Goal: Task Accomplishment & Management: Manage account settings

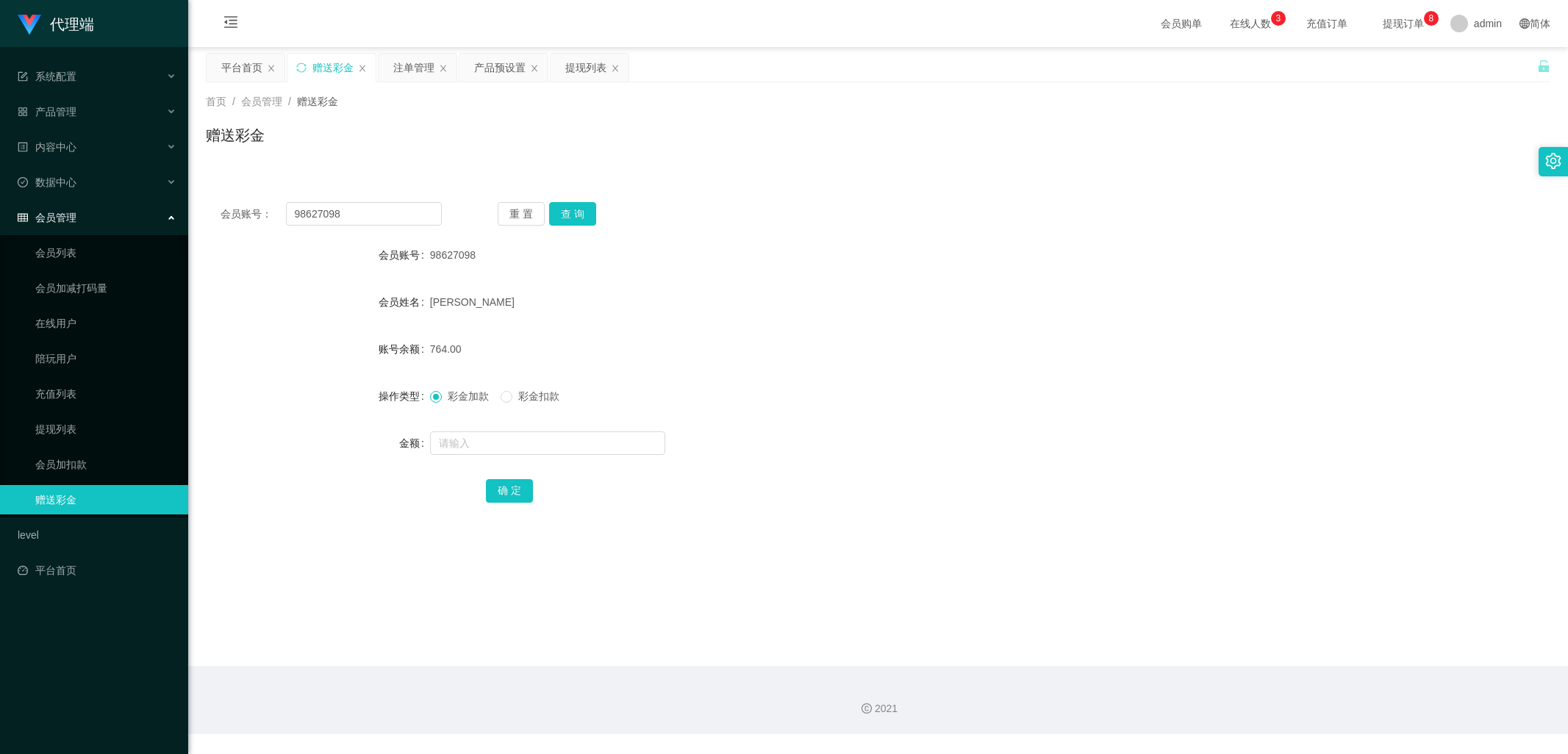
click at [349, 211] on input "98627098" at bounding box center [364, 214] width 157 height 23
type input "tb362989626712"
click at [576, 215] on button "查 询" at bounding box center [573, 214] width 47 height 23
click at [576, 215] on div "重 置 查 询" at bounding box center [608, 214] width 222 height 23
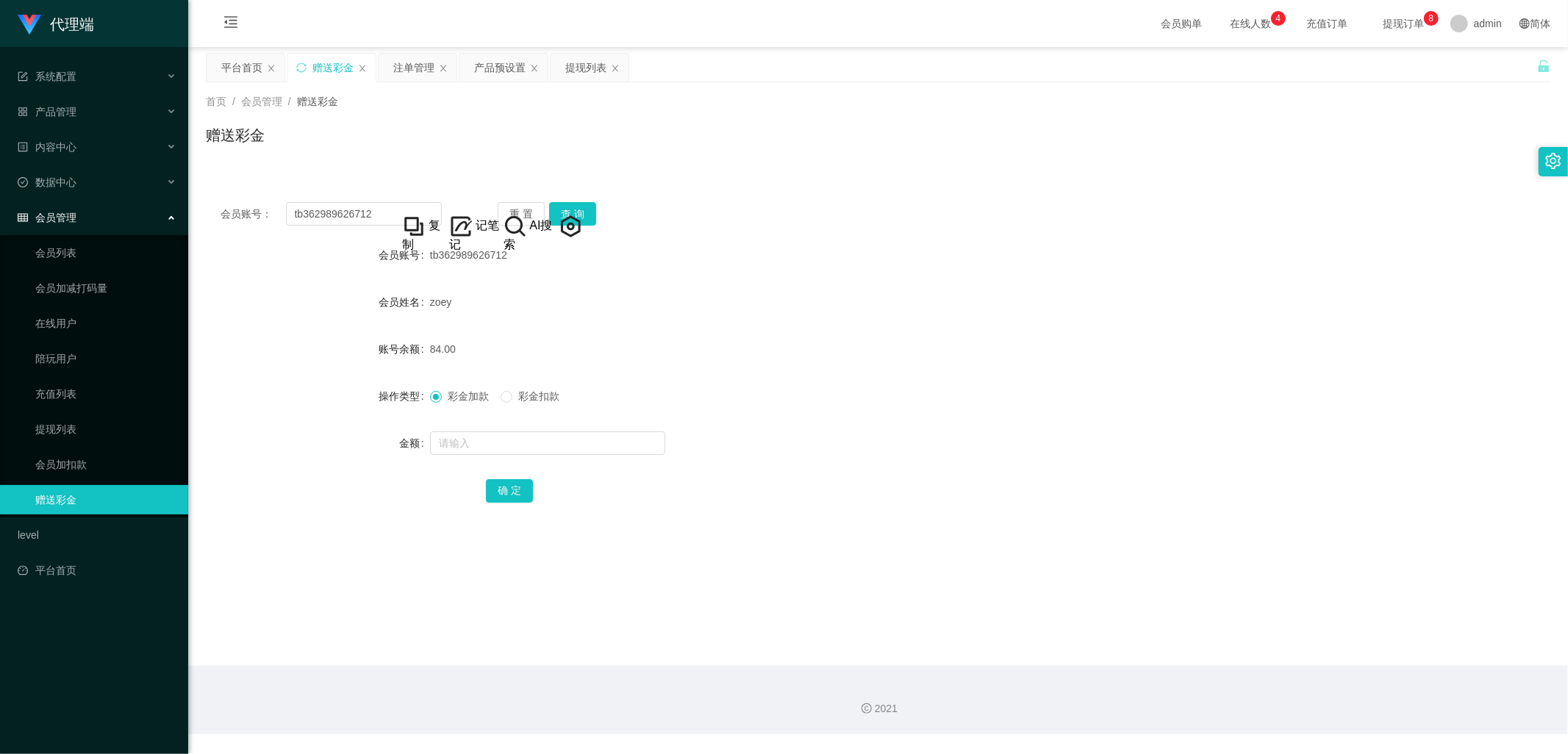
click at [684, 126] on div "赠送彩金" at bounding box center [878, 141] width 1345 height 34
click at [580, 215] on button "查 询" at bounding box center [573, 214] width 47 height 23
click at [568, 214] on button "查 询" at bounding box center [573, 214] width 47 height 23
drag, startPoint x: 348, startPoint y: 218, endPoint x: 268, endPoint y: 210, distance: 80.4
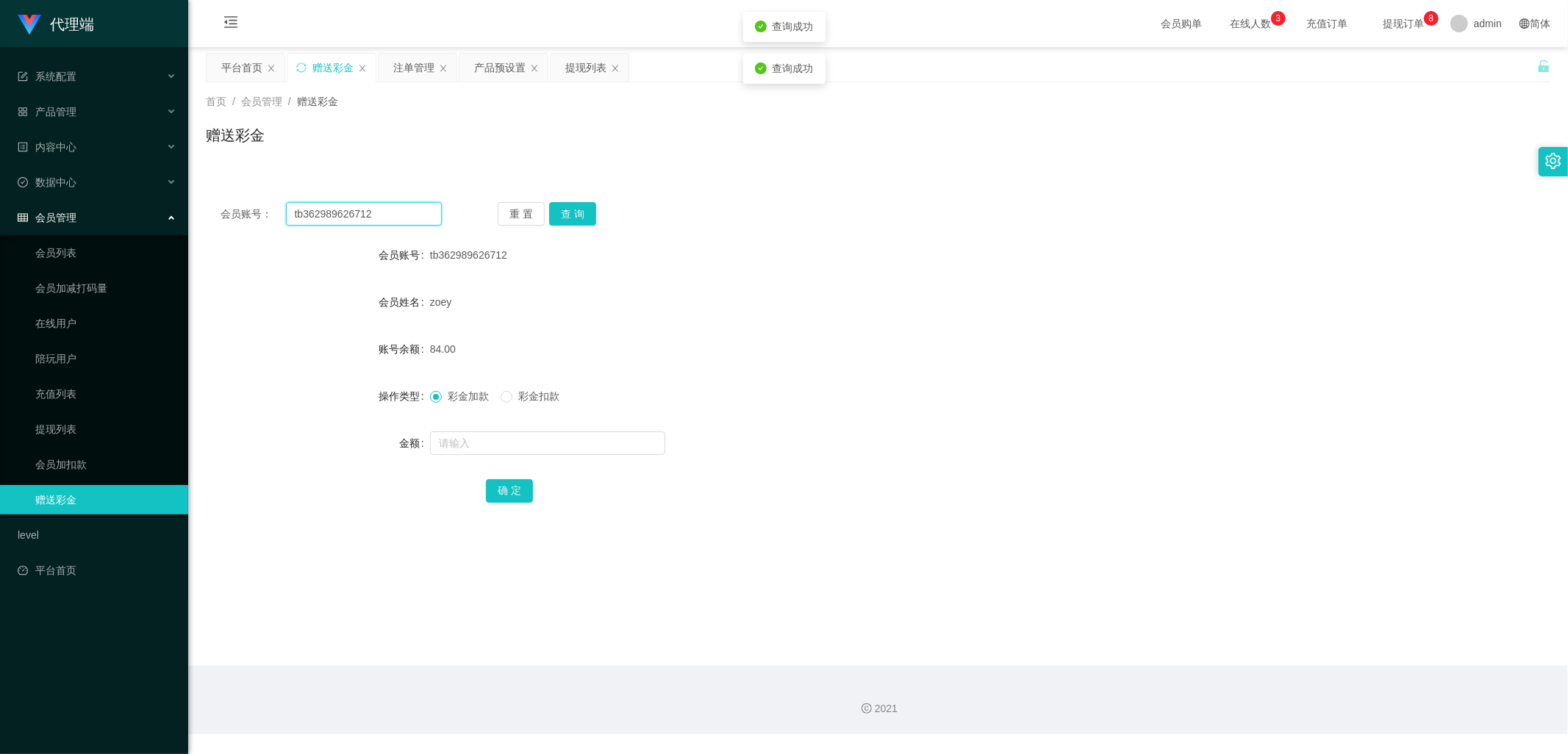
click at [268, 210] on div "会员账号： tb362989626712" at bounding box center [331, 214] width 222 height 23
click at [580, 70] on div "提现列表" at bounding box center [586, 68] width 42 height 28
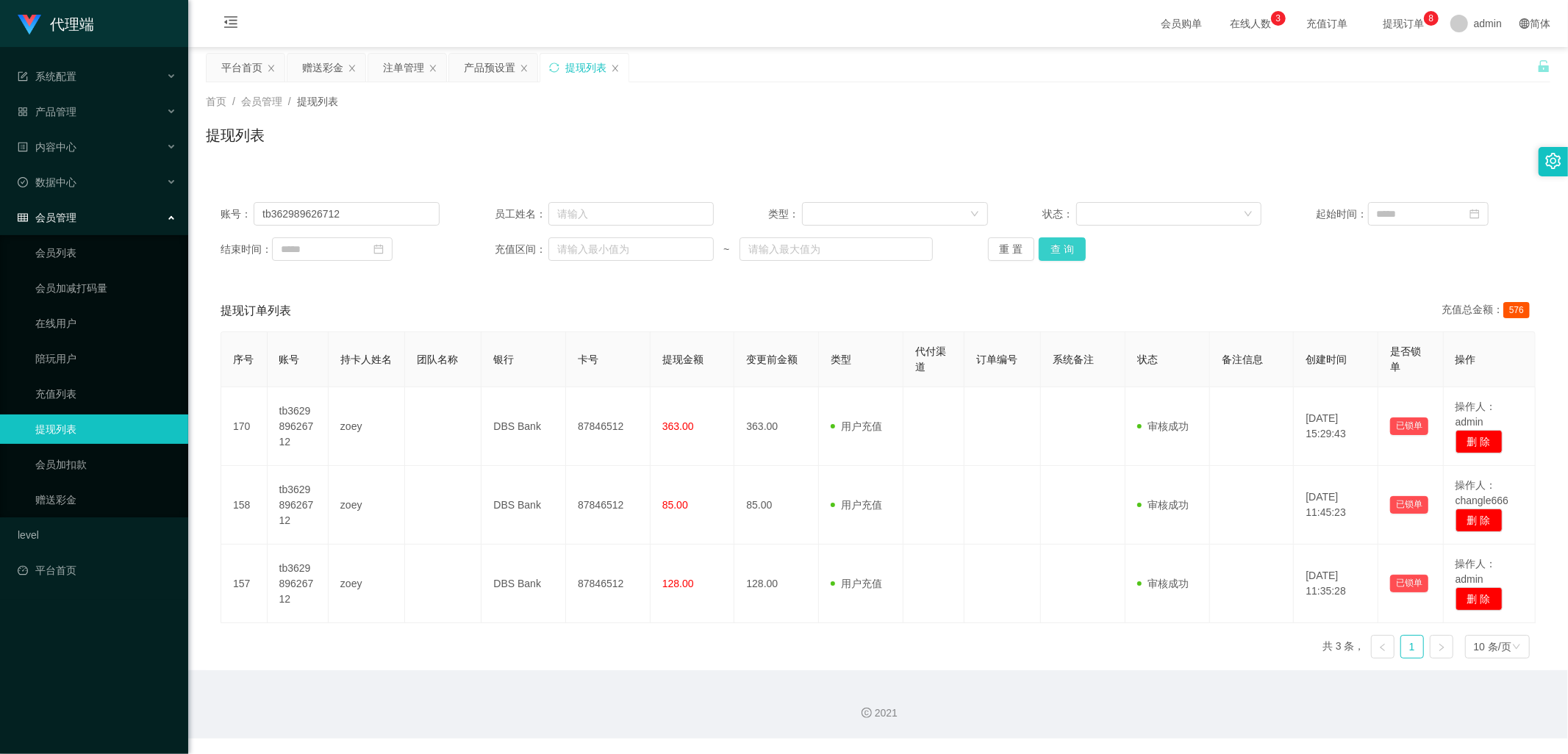
click at [1046, 248] on button "查 询" at bounding box center [1062, 249] width 47 height 23
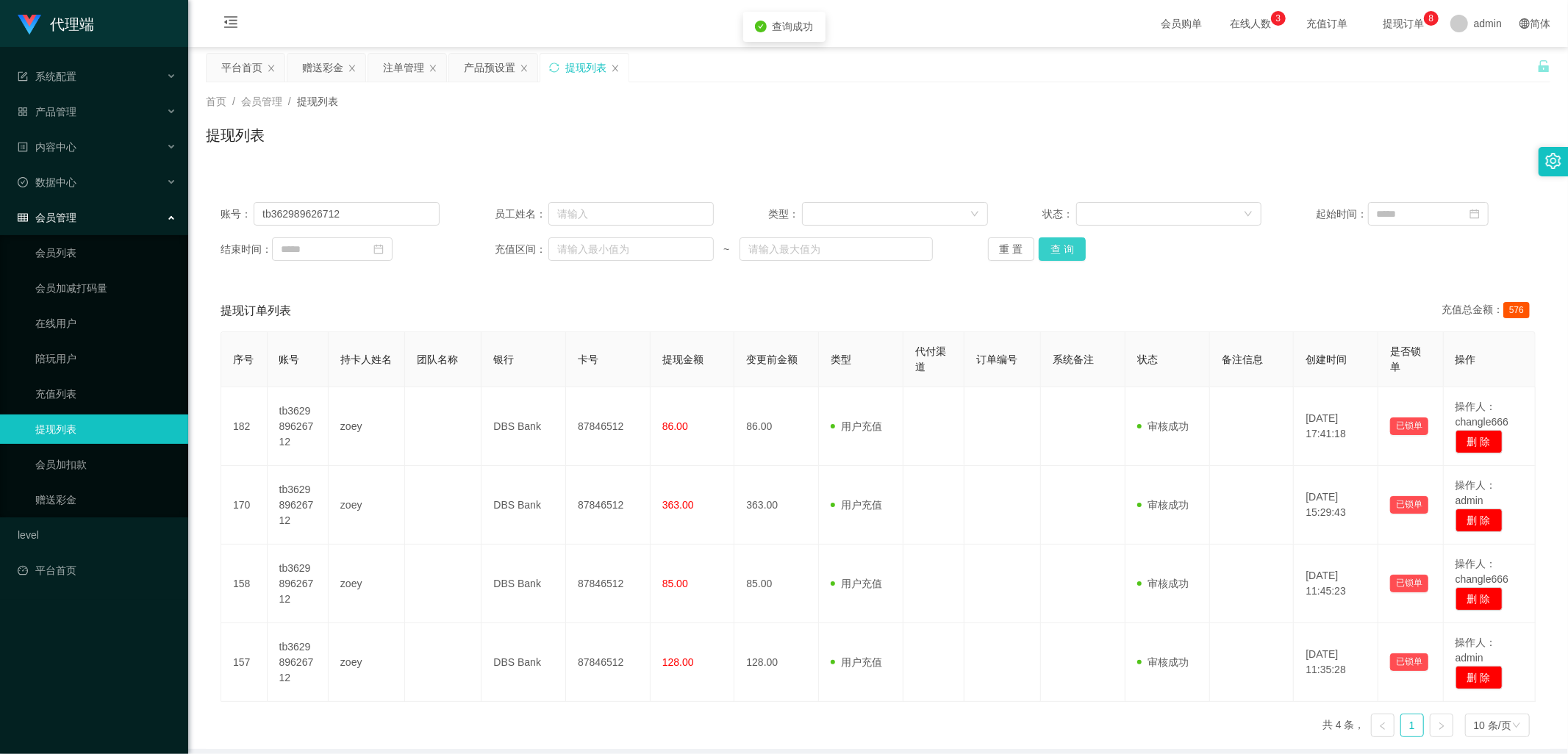
click at [1054, 247] on button "查 询" at bounding box center [1062, 249] width 47 height 23
click at [410, 71] on div "注单管理" at bounding box center [403, 68] width 42 height 28
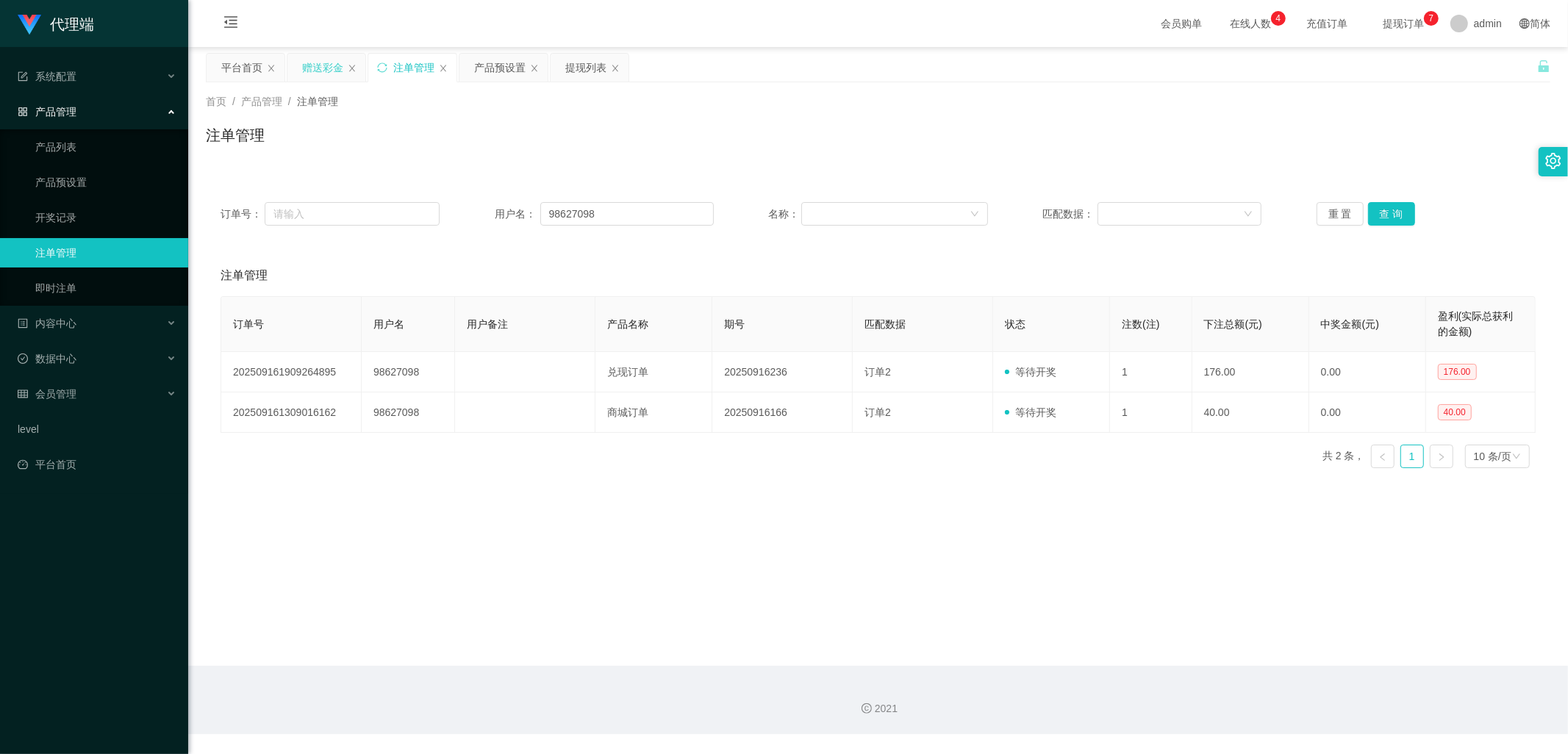
click at [336, 61] on div "赠送彩金" at bounding box center [323, 68] width 42 height 28
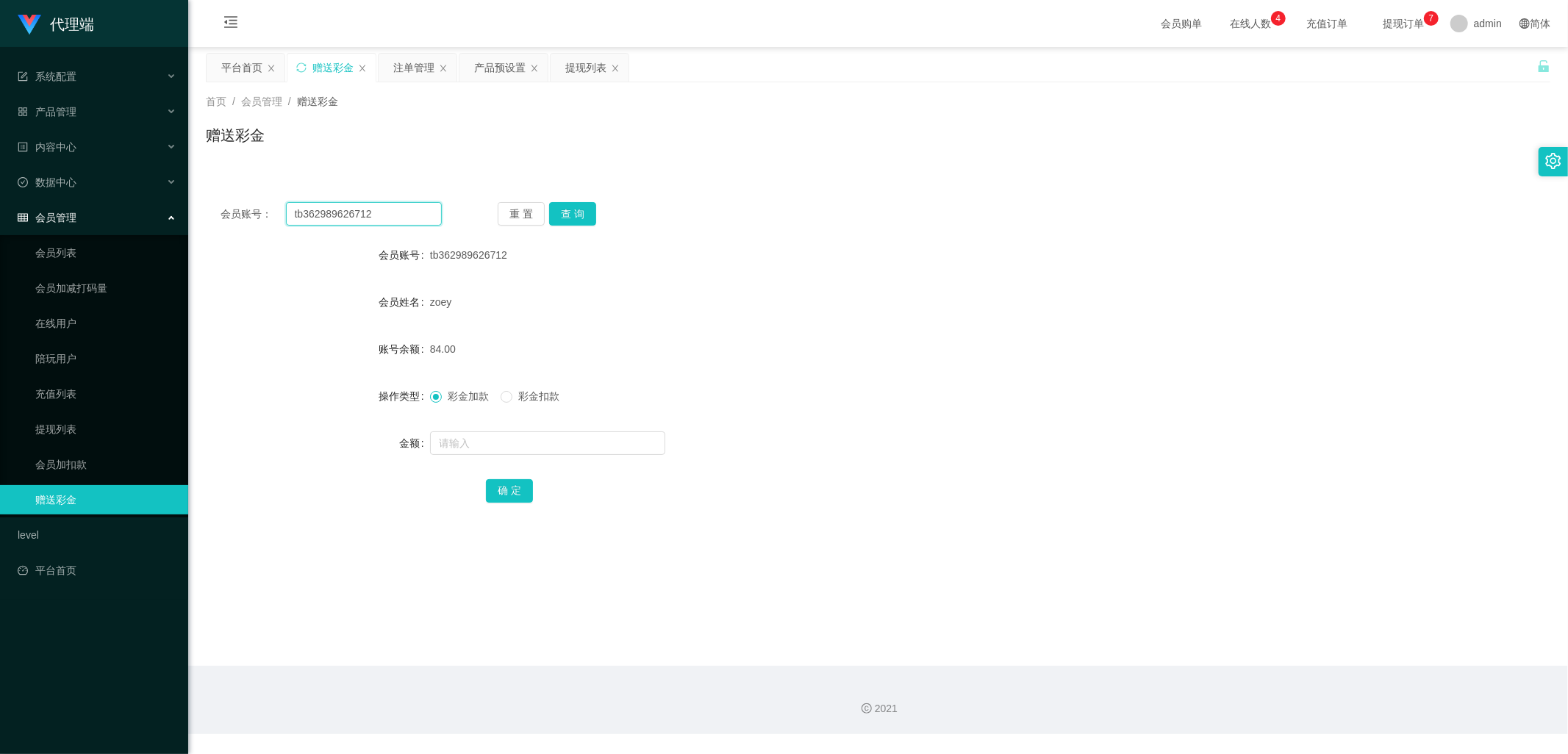
drag, startPoint x: 382, startPoint y: 211, endPoint x: 280, endPoint y: 203, distance: 102.3
click at [291, 202] on input "tb362989626712" at bounding box center [364, 214] width 157 height 23
paste input "97122401"
type input "97122401"
click at [568, 211] on button "查 询" at bounding box center [573, 214] width 47 height 23
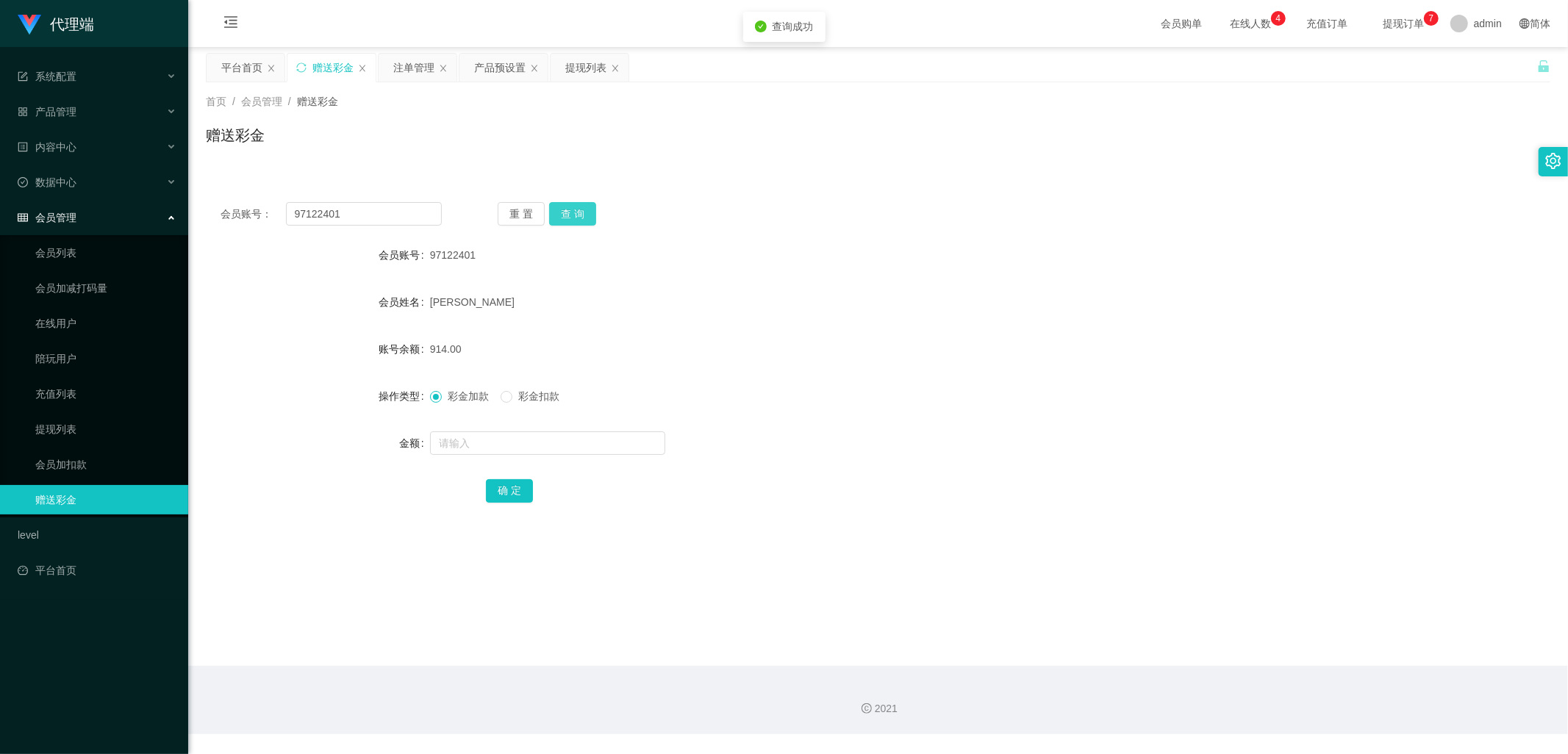
click at [576, 210] on button "查 询" at bounding box center [573, 214] width 47 height 23
click at [486, 63] on div "产品预设置" at bounding box center [500, 68] width 52 height 28
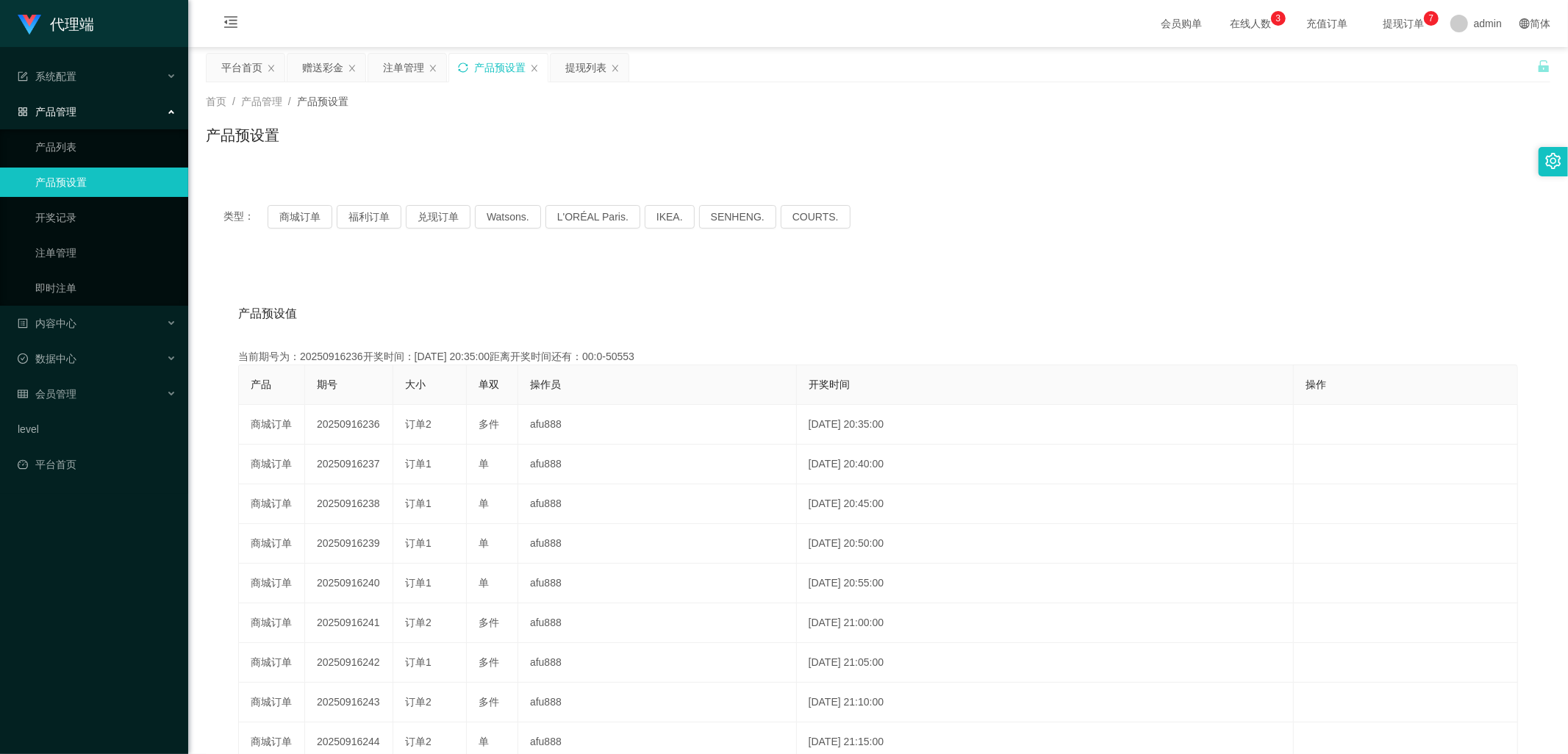
click at [464, 66] on icon "图标: sync" at bounding box center [463, 67] width 10 height 10
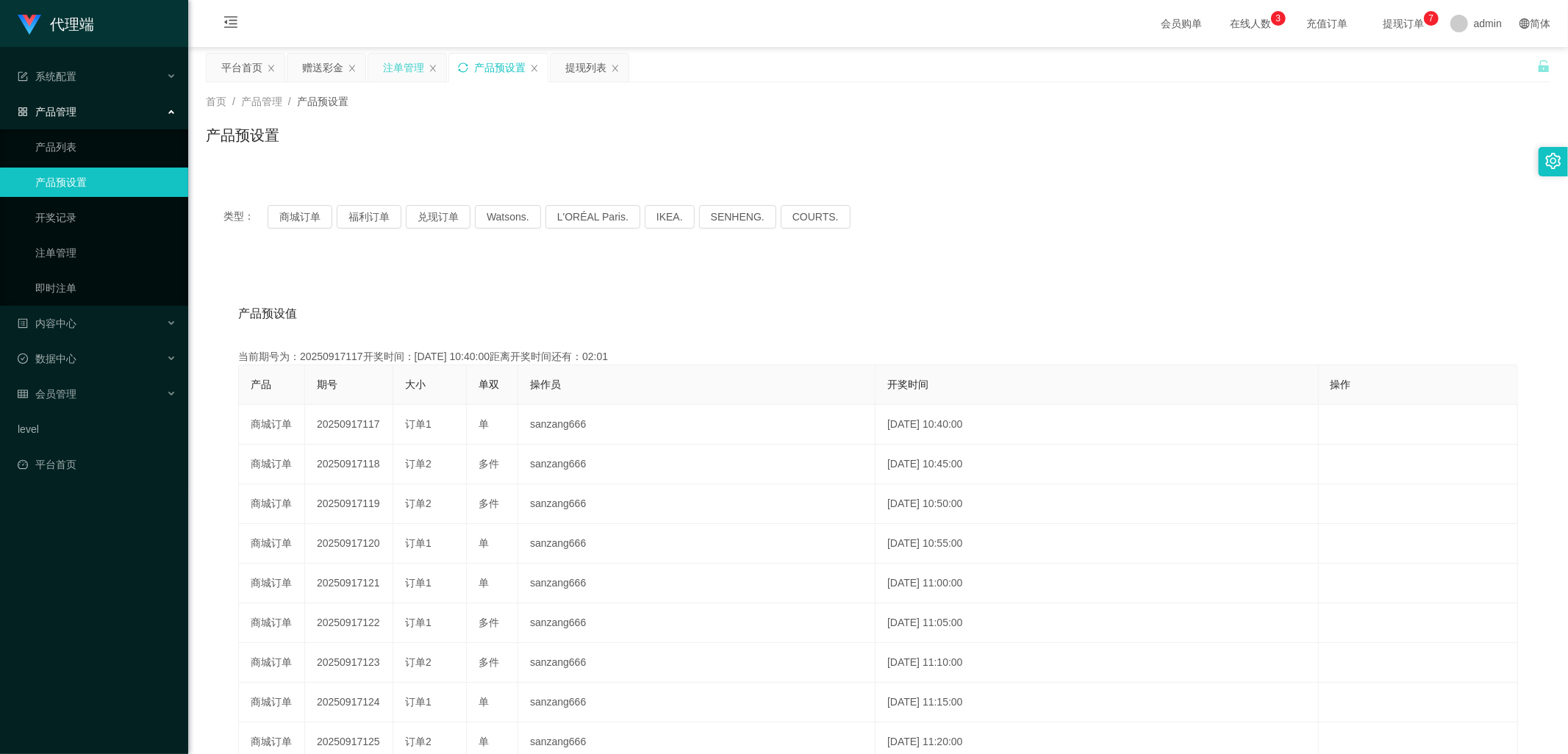
click at [386, 70] on div "注单管理" at bounding box center [403, 68] width 42 height 28
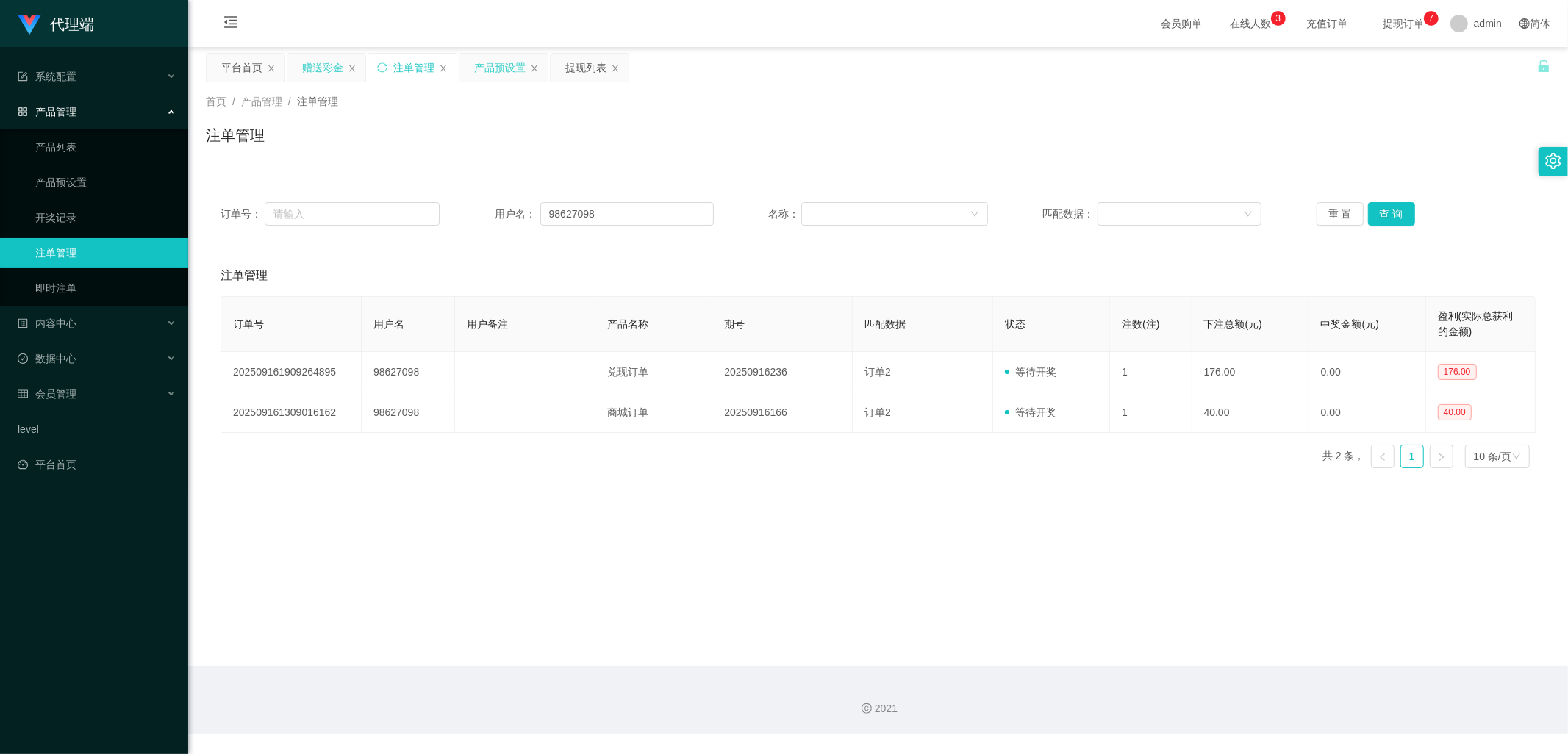
click at [327, 66] on div "赠送彩金" at bounding box center [323, 68] width 42 height 28
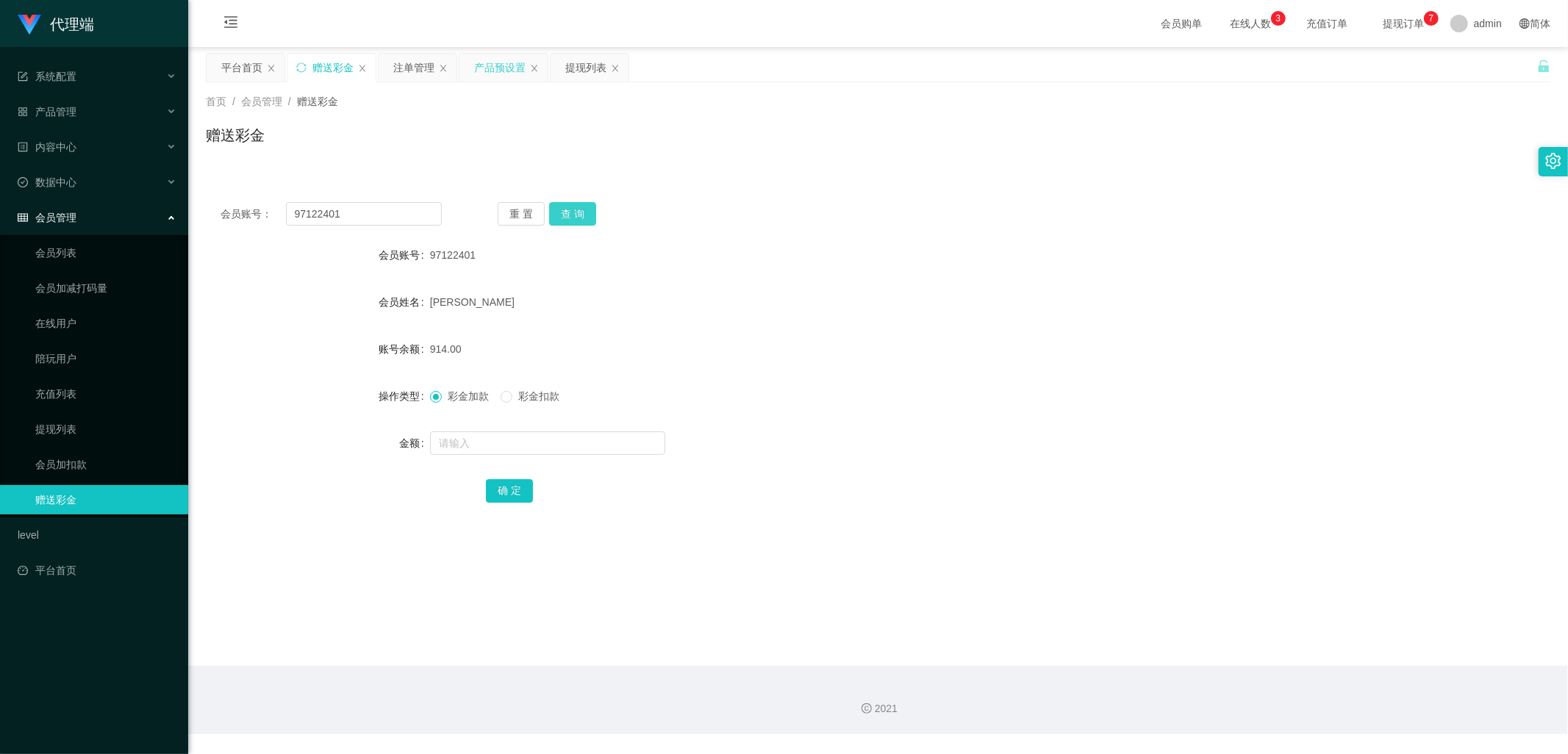
click at [563, 218] on button "查 询" at bounding box center [573, 214] width 47 height 23
click at [567, 217] on button "查 询" at bounding box center [573, 214] width 47 height 23
drag, startPoint x: 370, startPoint y: 223, endPoint x: 243, endPoint y: 209, distance: 127.8
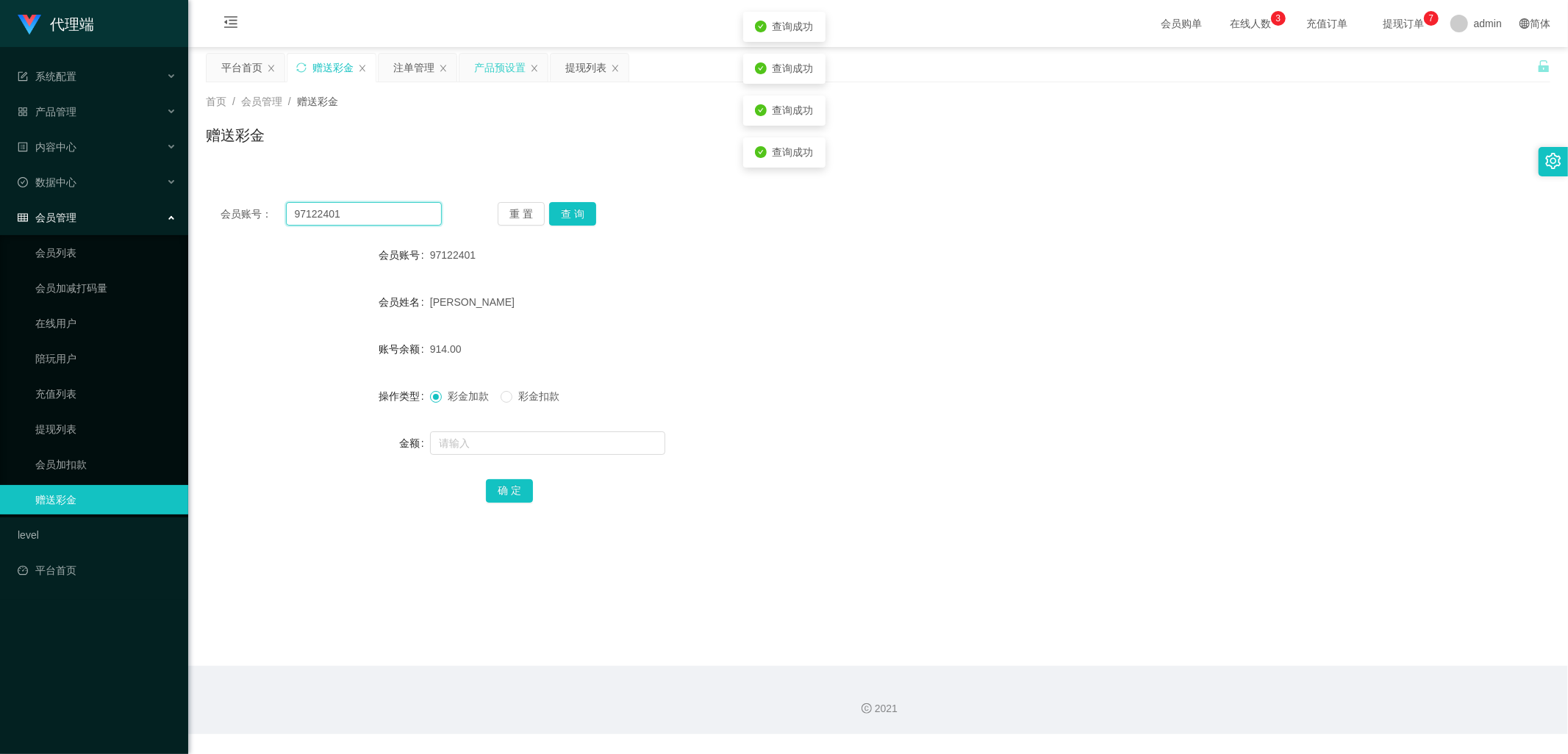
click at [244, 209] on div "会员账号： 97122401" at bounding box center [331, 214] width 222 height 23
drag, startPoint x: 396, startPoint y: 63, endPoint x: 421, endPoint y: 120, distance: 62.2
click at [396, 63] on div "注单管理" at bounding box center [414, 68] width 42 height 28
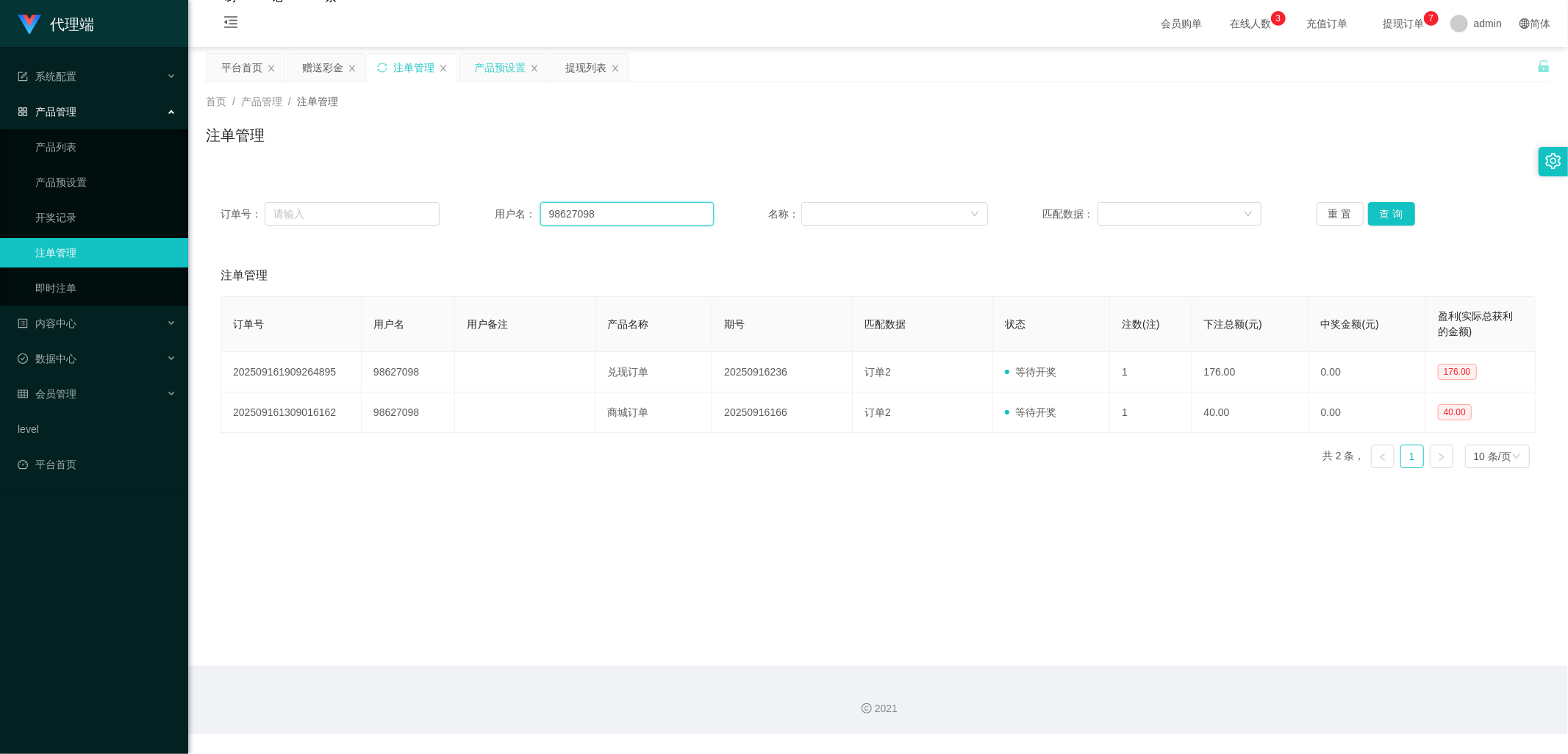
drag, startPoint x: 616, startPoint y: 217, endPoint x: 497, endPoint y: 213, distance: 119.1
click at [500, 213] on div "用户名： 98627098" at bounding box center [605, 214] width 219 height 23
paste input "7122401"
type input "97122401"
click at [1389, 216] on button "查 询" at bounding box center [1392, 214] width 47 height 23
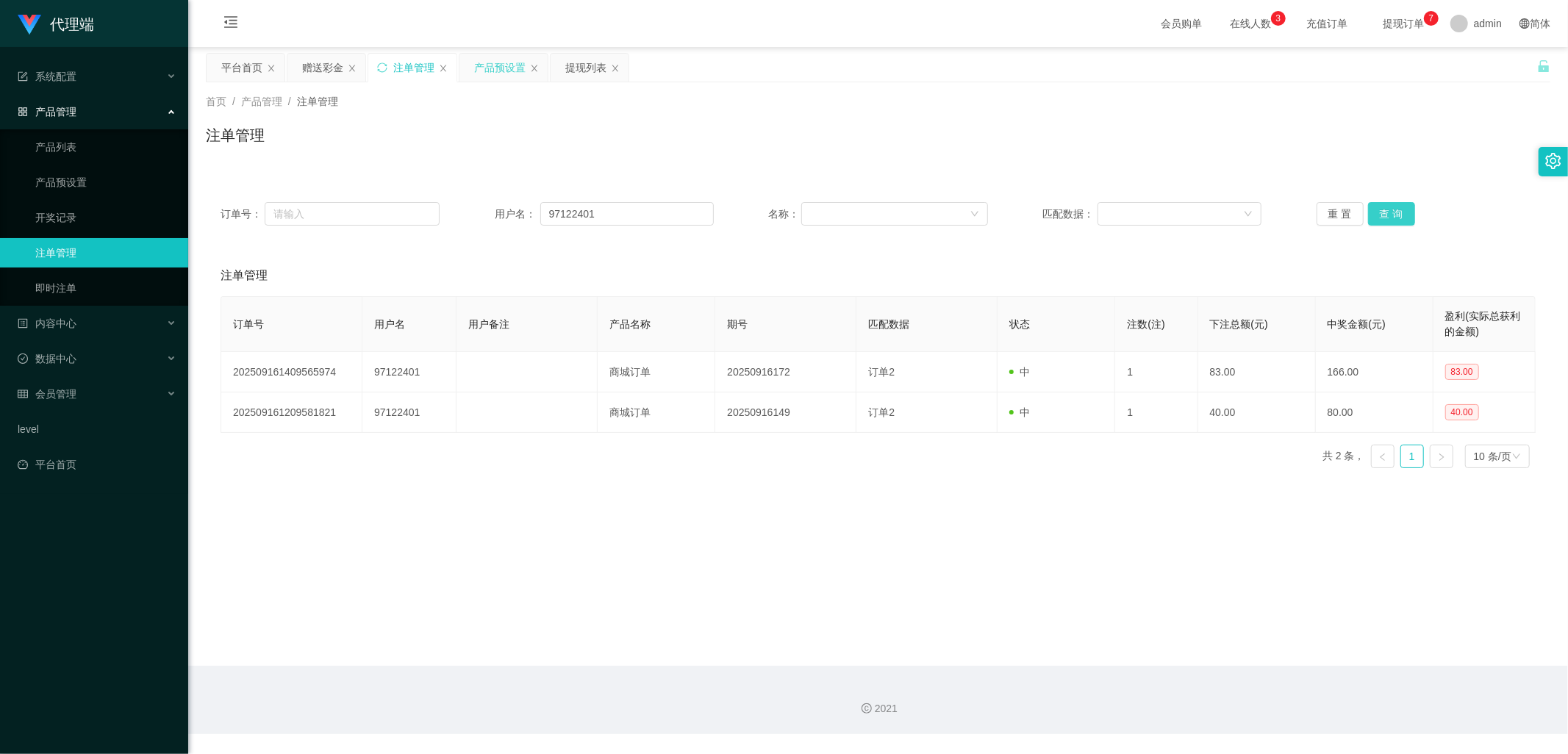
click at [1389, 216] on button "查 询" at bounding box center [1392, 214] width 47 height 23
drag, startPoint x: 1389, startPoint y: 216, endPoint x: 1383, endPoint y: 232, distance: 17.1
click at [1389, 214] on button "查 询" at bounding box center [1392, 214] width 47 height 23
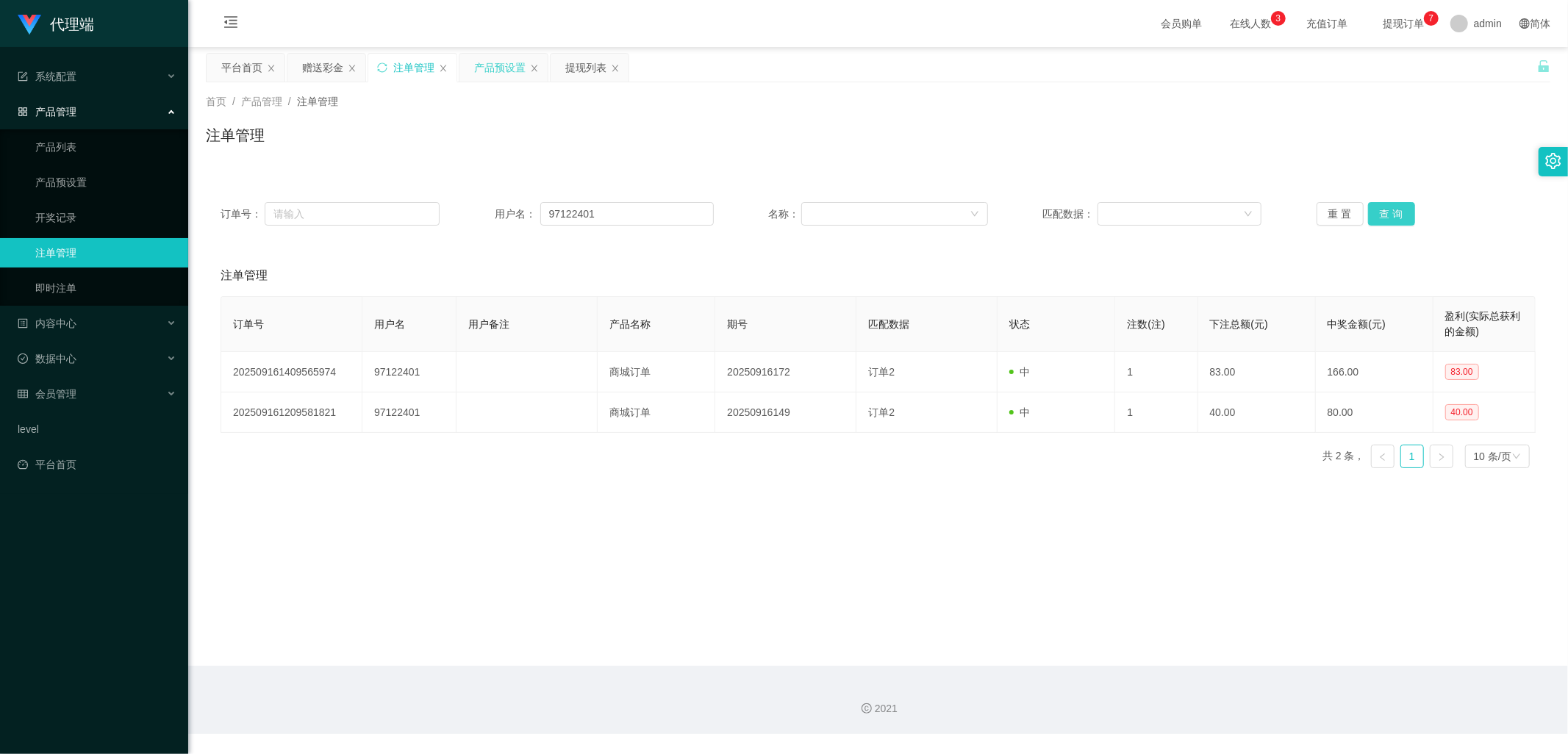
click at [1388, 215] on button "查 询" at bounding box center [1392, 214] width 47 height 23
drag, startPoint x: 311, startPoint y: 67, endPoint x: 763, endPoint y: 157, distance: 460.9
click at [311, 67] on div "赠送彩金" at bounding box center [323, 68] width 42 height 28
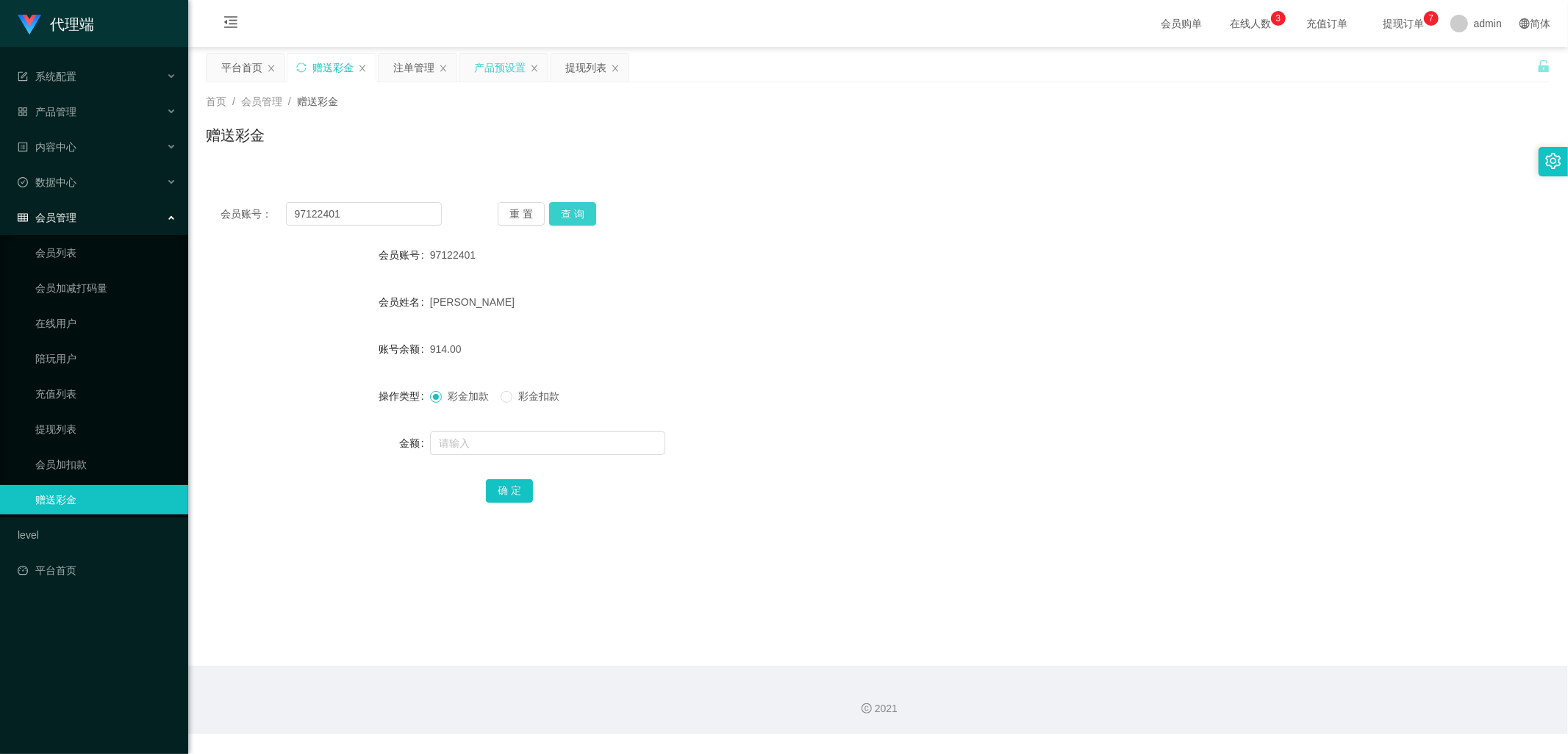
click at [573, 213] on button "查 询" at bounding box center [573, 214] width 47 height 23
